Goal: Task Accomplishment & Management: Manage account settings

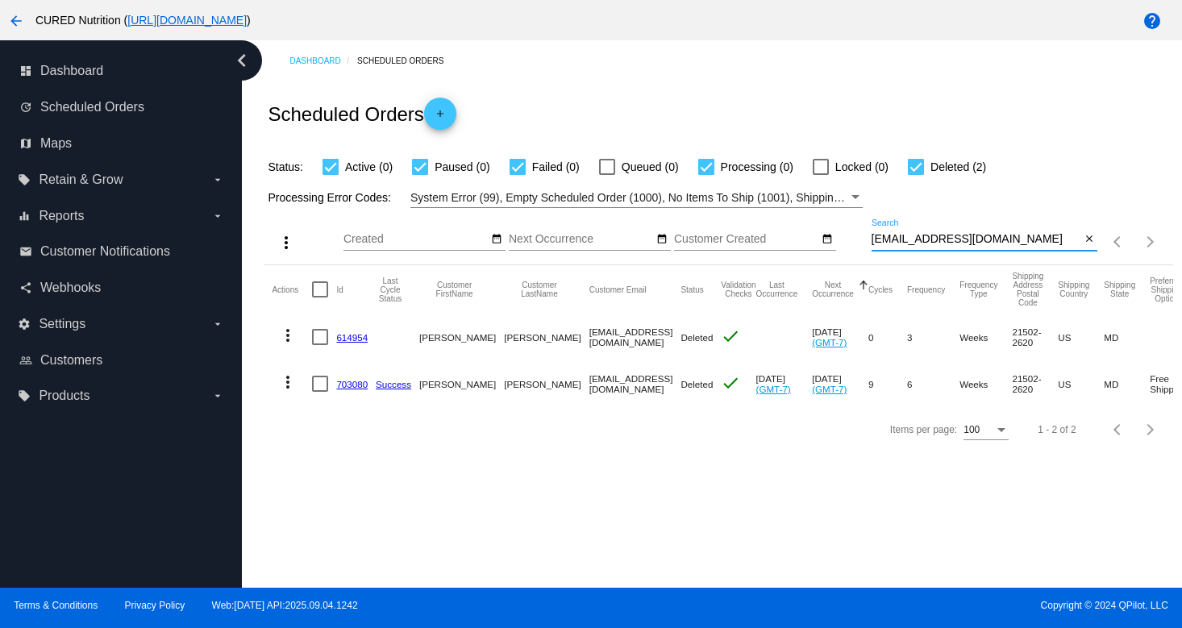
click at [994, 244] on input "[EMAIL_ADDRESS][DOMAIN_NAME]" at bounding box center [977, 239] width 210 height 13
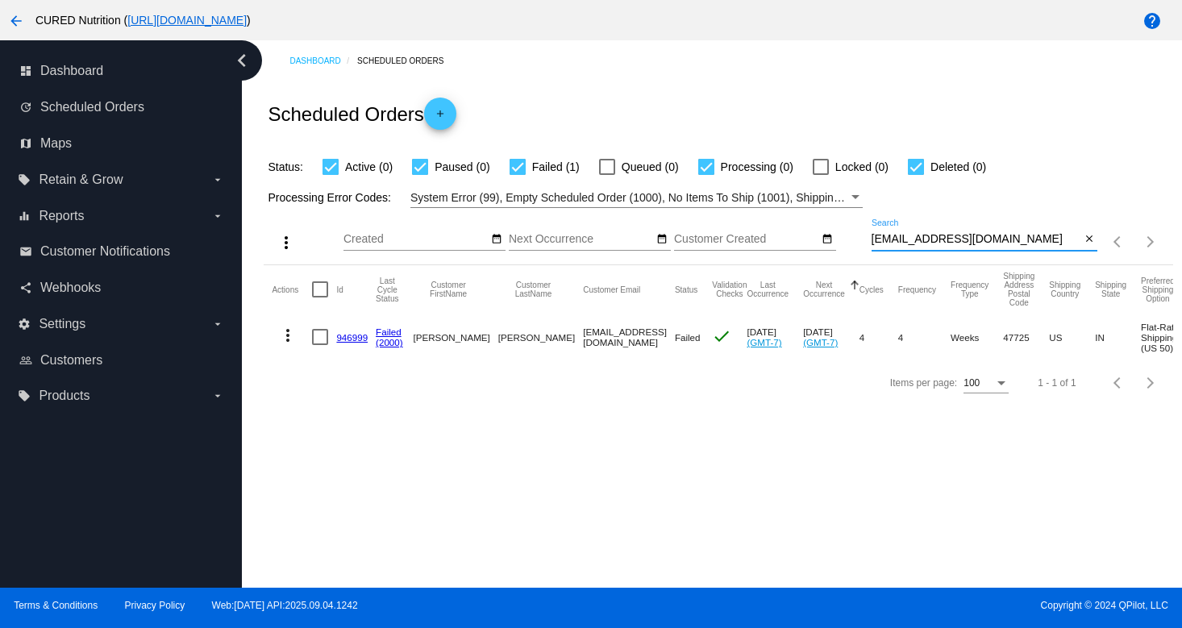
type input "[EMAIL_ADDRESS][DOMAIN_NAME]"
click at [361, 334] on link "946999" at bounding box center [351, 337] width 31 height 10
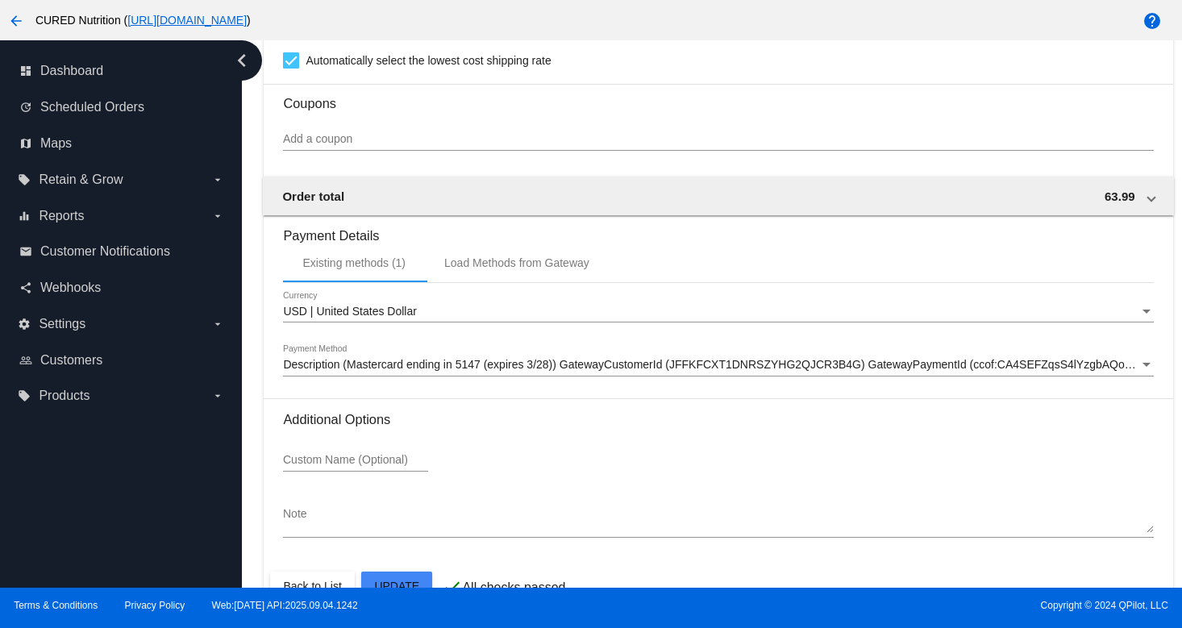
scroll to position [1509, 0]
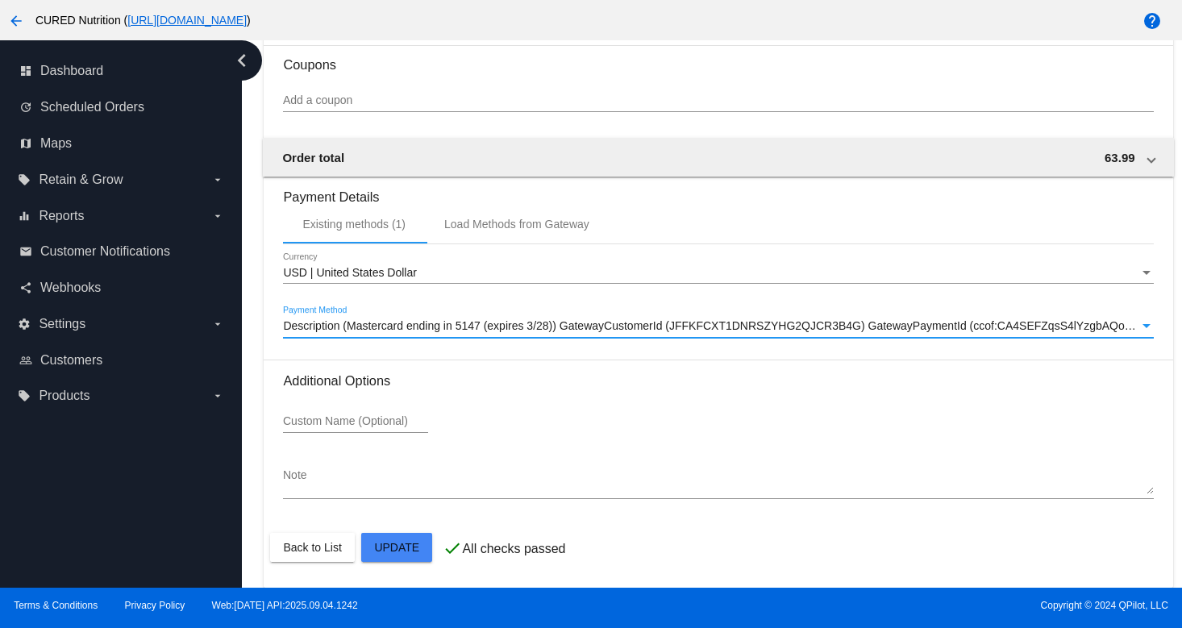
click at [613, 320] on span "Description (Mastercard ending in 5147 (expires 3/28)) GatewayCustomerId (JFFKF…" at bounding box center [742, 325] width 918 height 13
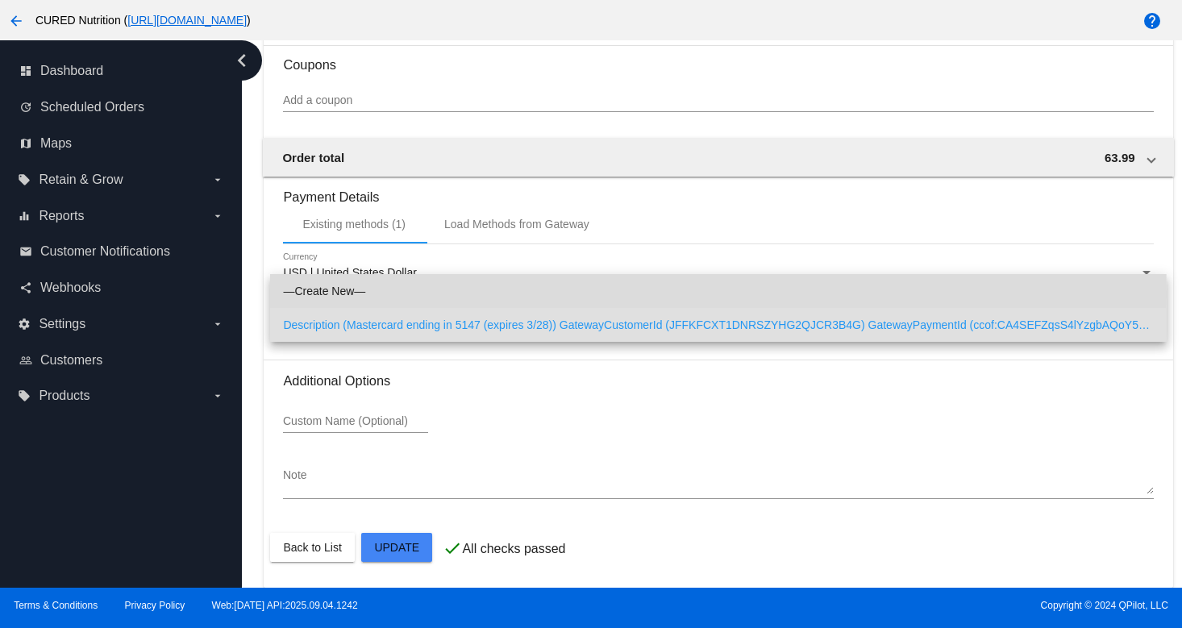
click at [438, 294] on span "—Create New—" at bounding box center [718, 291] width 870 height 34
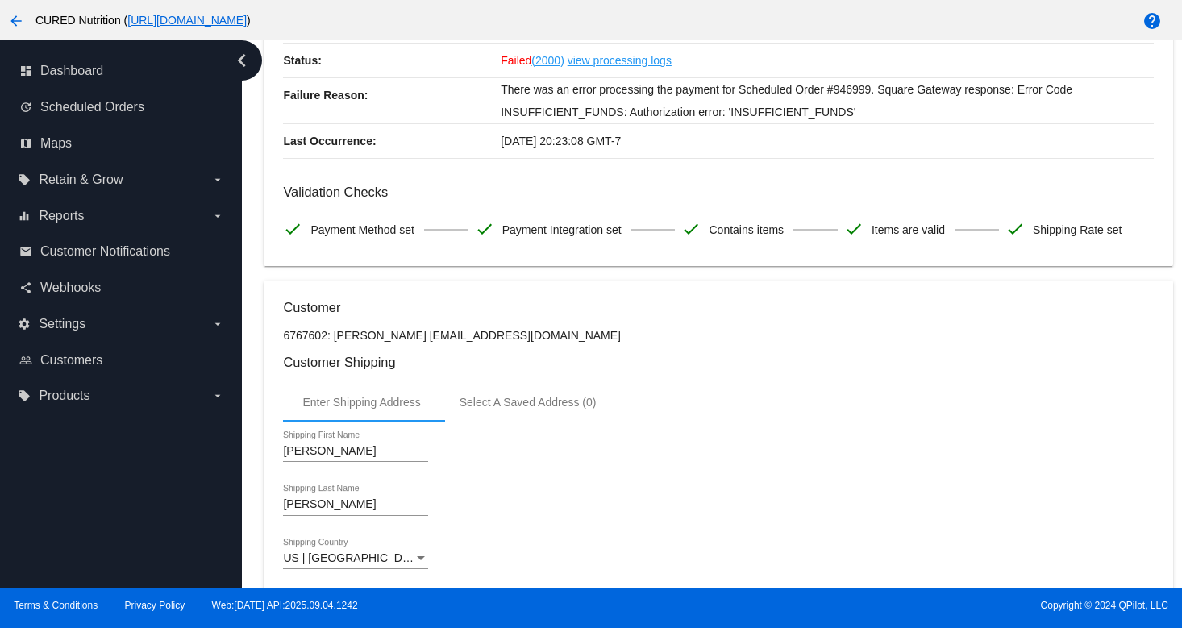
scroll to position [0, 0]
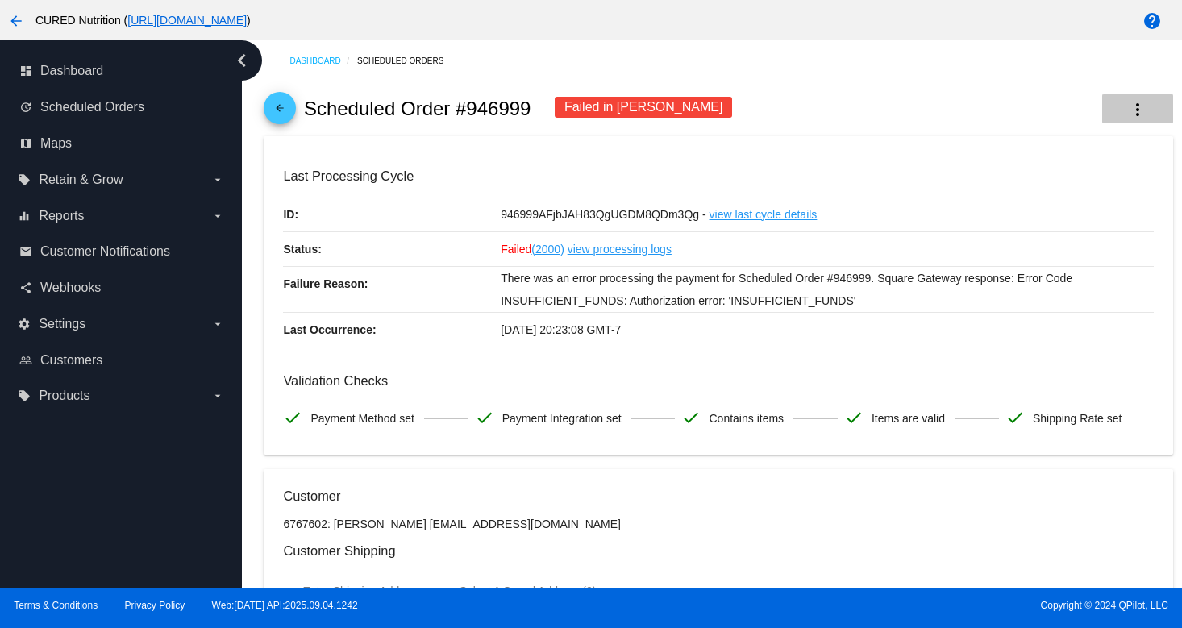
click at [1132, 99] on button "more_vert" at bounding box center [1137, 108] width 71 height 29
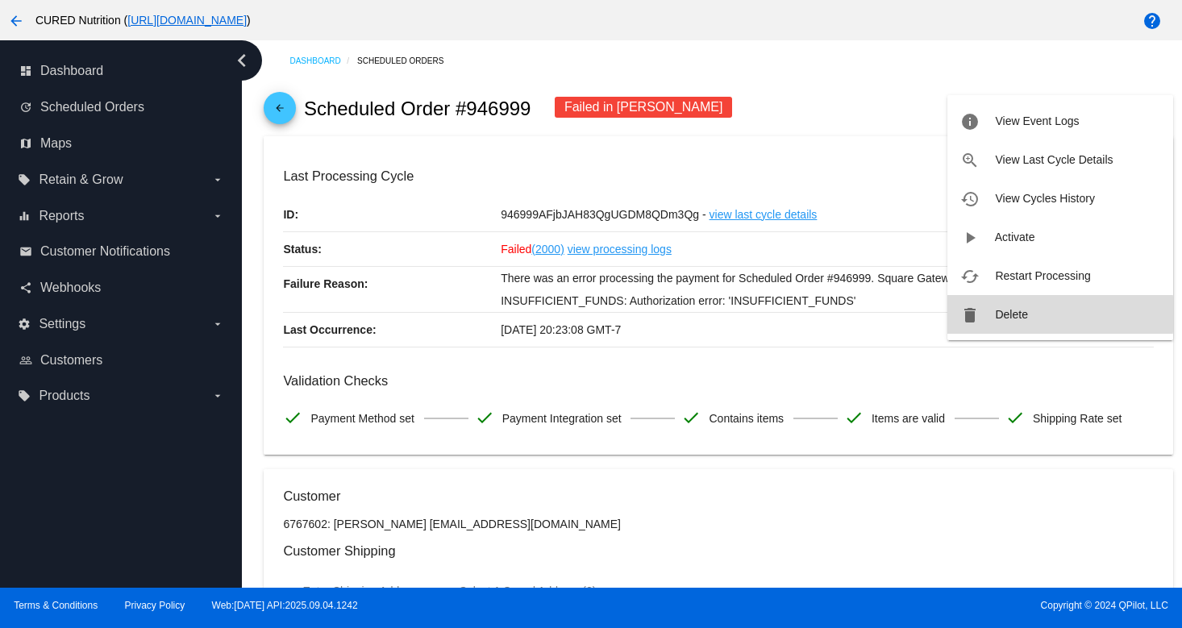
click at [996, 314] on span "Delete" at bounding box center [1011, 314] width 32 height 13
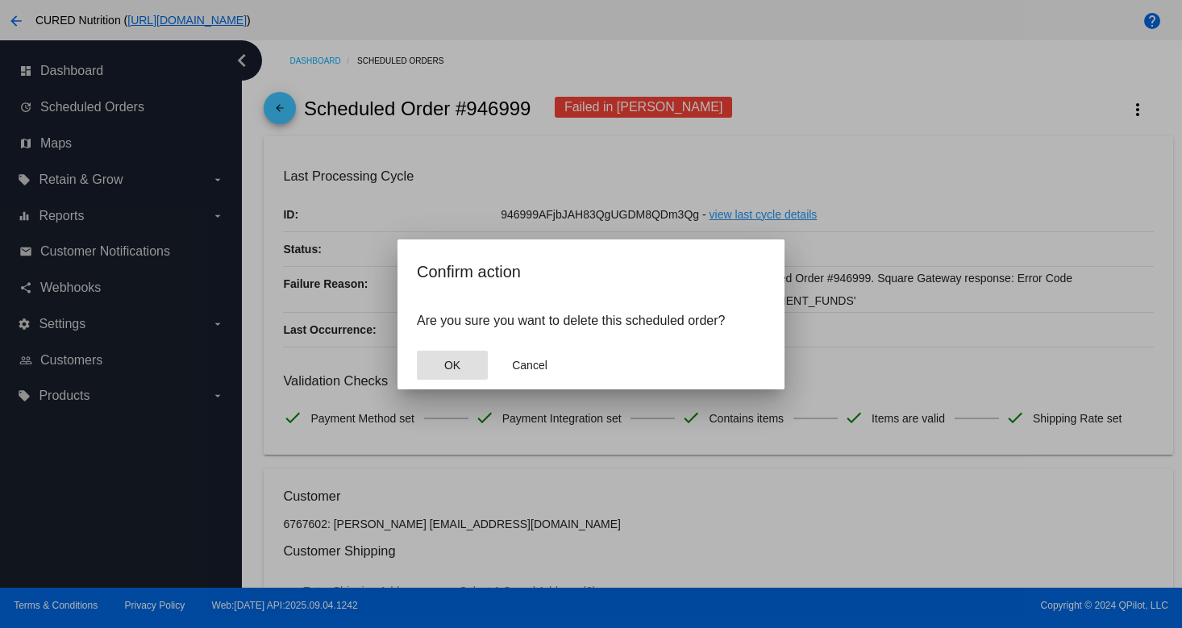
click at [410, 368] on mat-dialog-container "Confirm action Are you sure you want to delete this scheduled order? OK Cancel" at bounding box center [591, 314] width 387 height 150
click at [455, 365] on span "OK" at bounding box center [452, 365] width 16 height 13
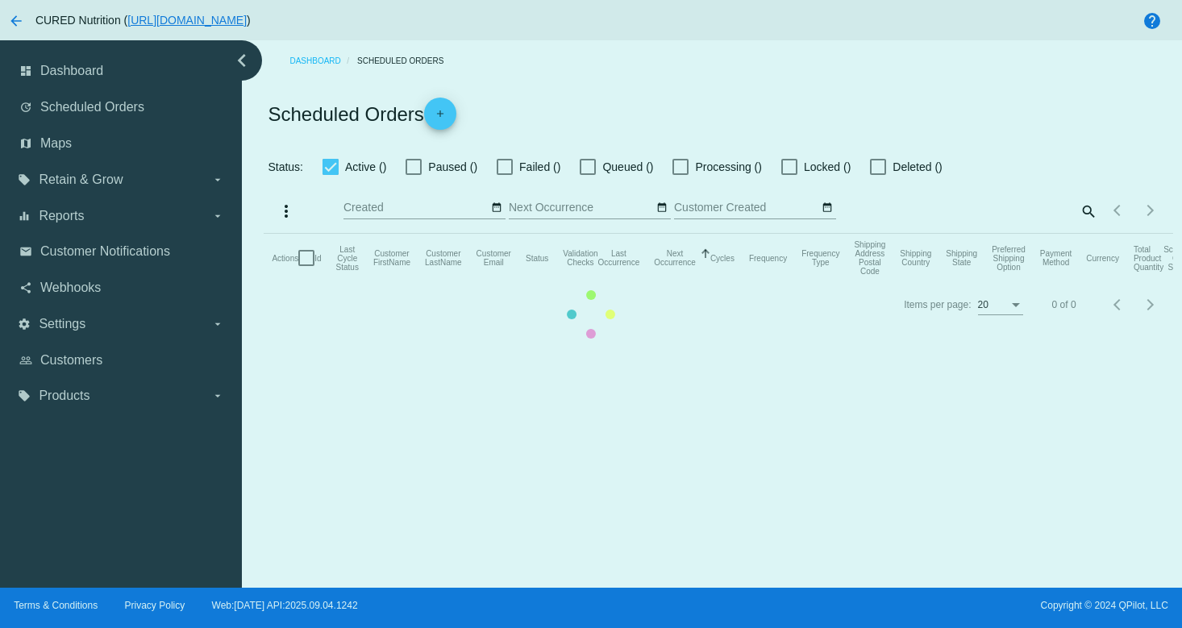
checkbox input "true"
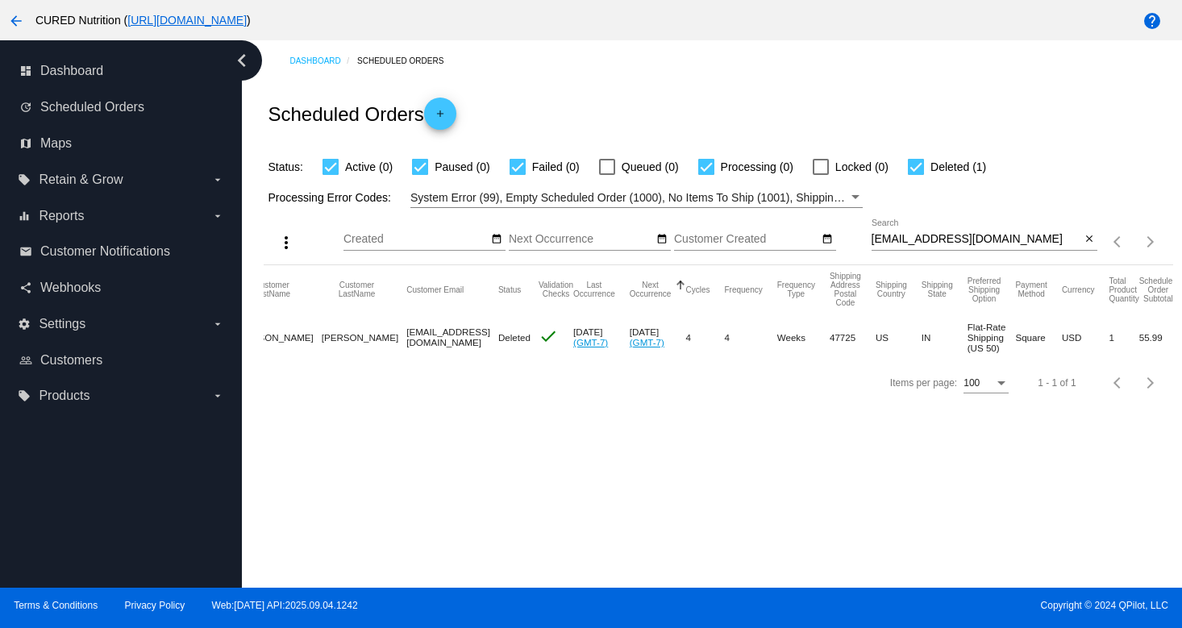
scroll to position [0, 210]
